Goal: Find specific page/section: Find specific page/section

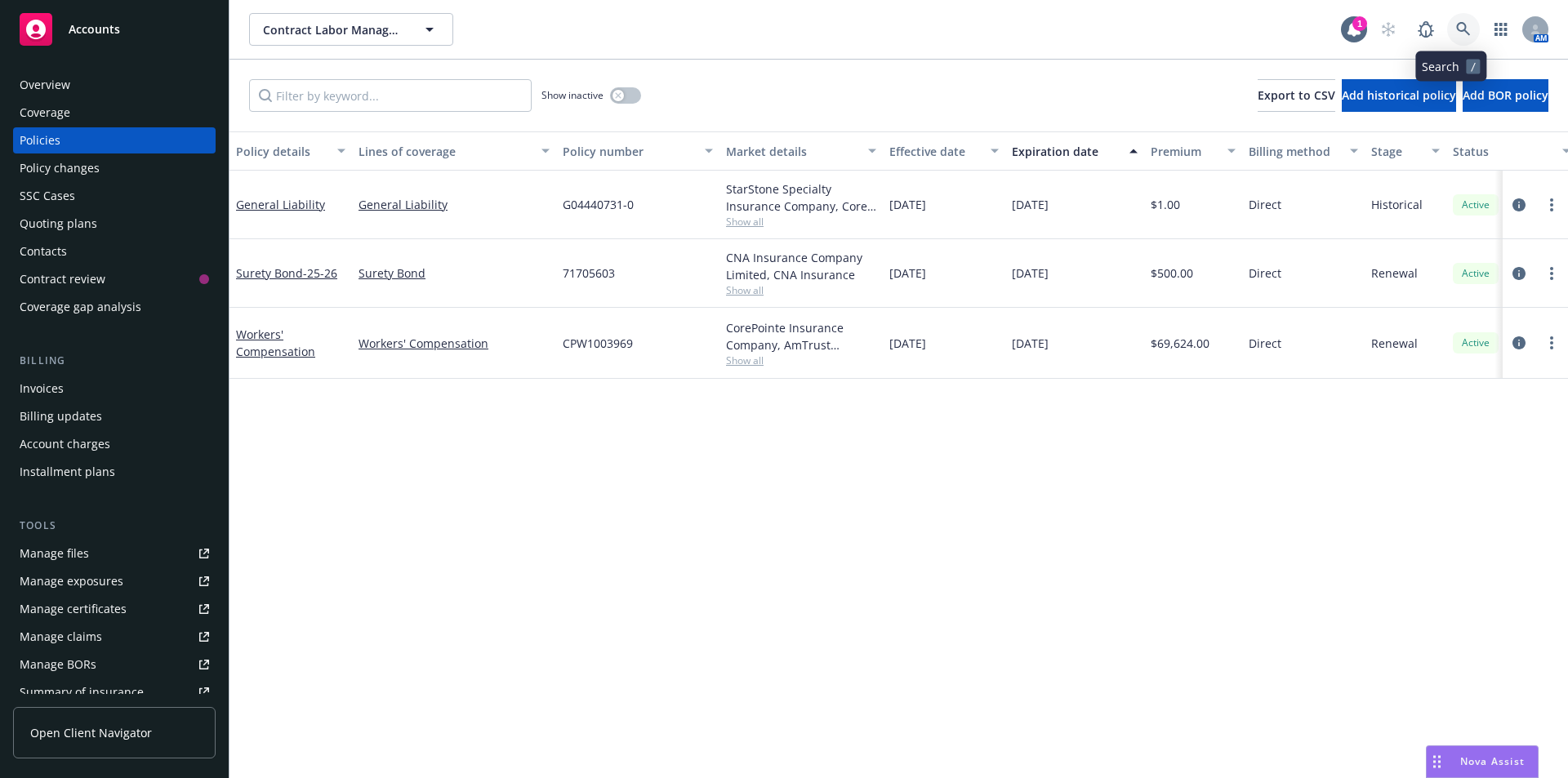
click at [1456, 31] on icon at bounding box center [1463, 29] width 14 height 14
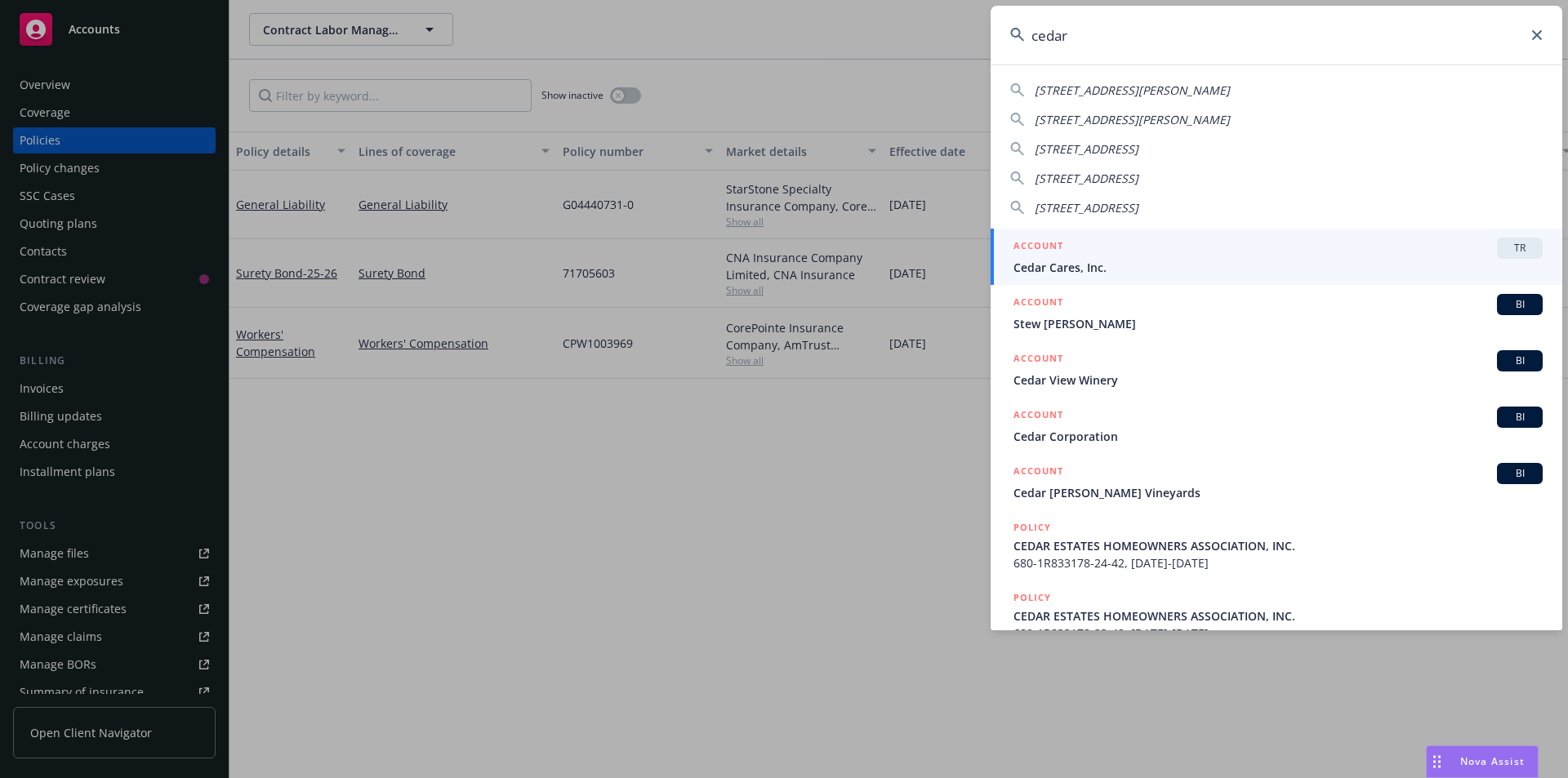
type input "cedar"
click at [1197, 263] on span "Cedar Cares, Inc." at bounding box center [1278, 267] width 529 height 17
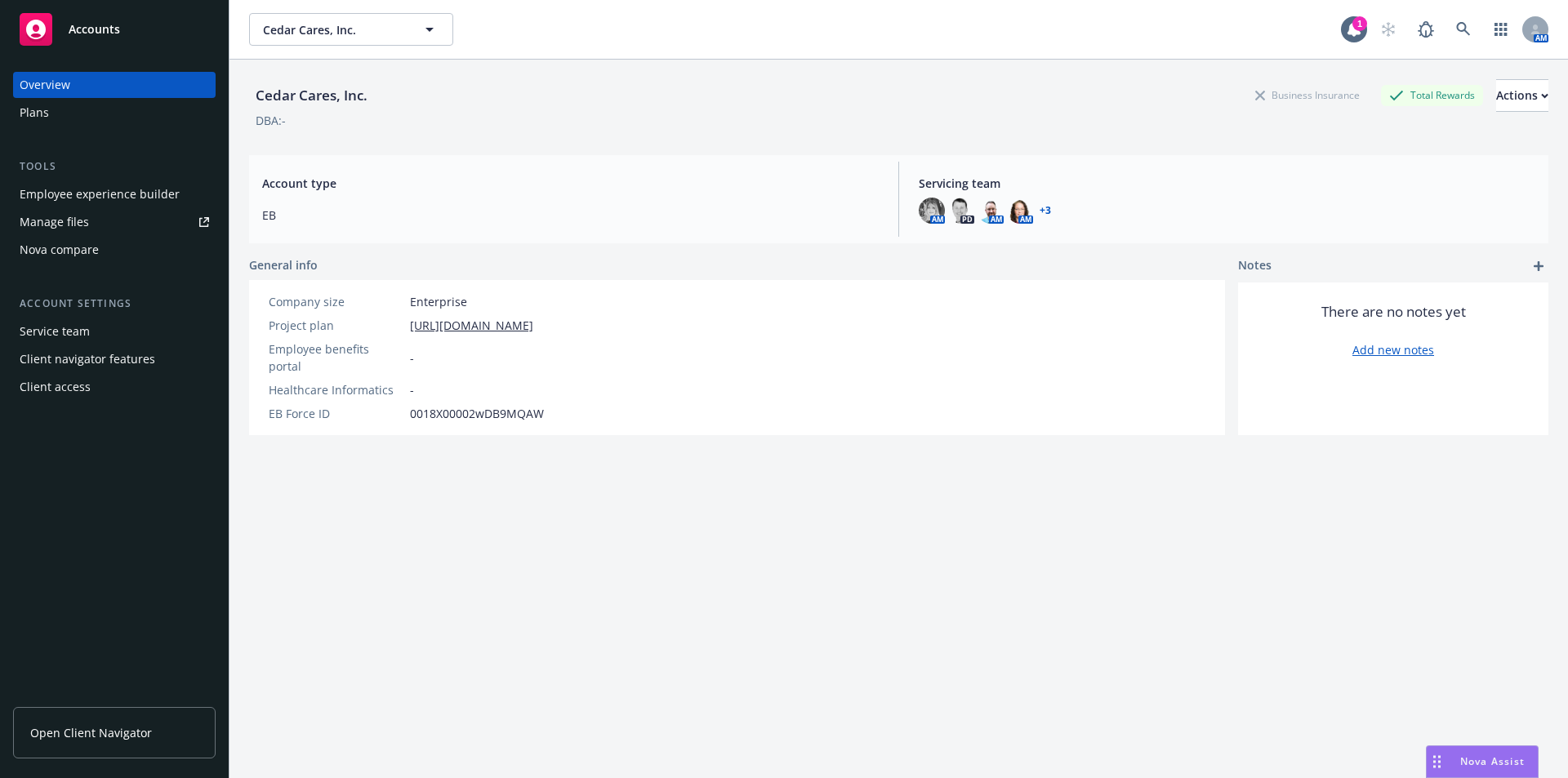
click at [1040, 212] on link "+ 3" at bounding box center [1045, 211] width 11 height 10
